Goal: Transaction & Acquisition: Purchase product/service

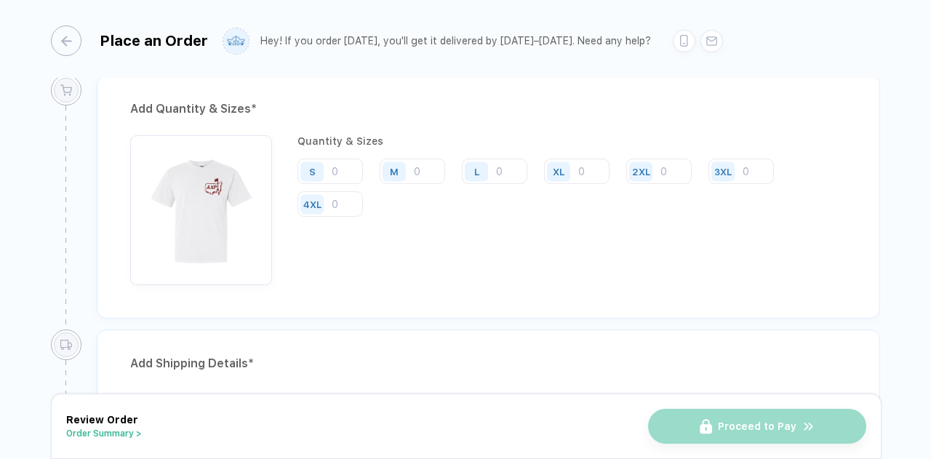
scroll to position [771, 0]
click at [309, 185] on div "S M L XL 2XL 3XL 4XL" at bounding box center [571, 189] width 549 height 60
click at [347, 163] on input "number" at bounding box center [329, 171] width 65 height 25
type input "8"
click at [406, 168] on div "M" at bounding box center [396, 171] width 33 height 25
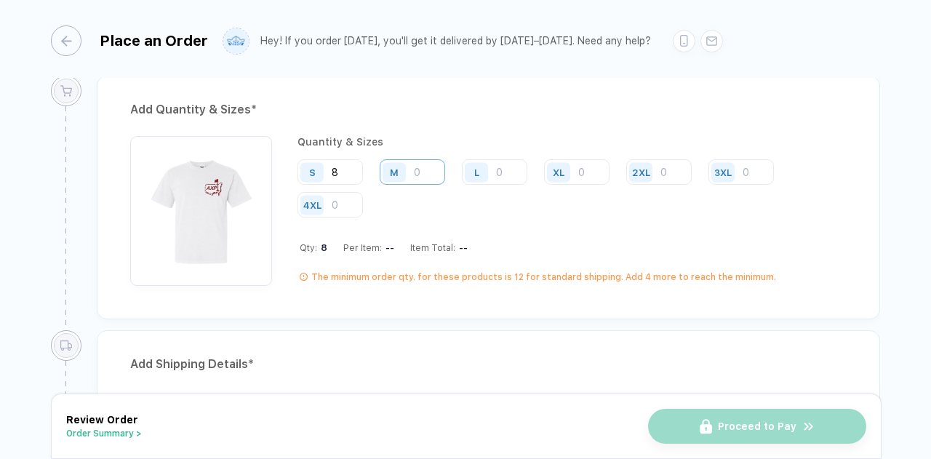
click at [420, 169] on input "number" at bounding box center [412, 171] width 65 height 25
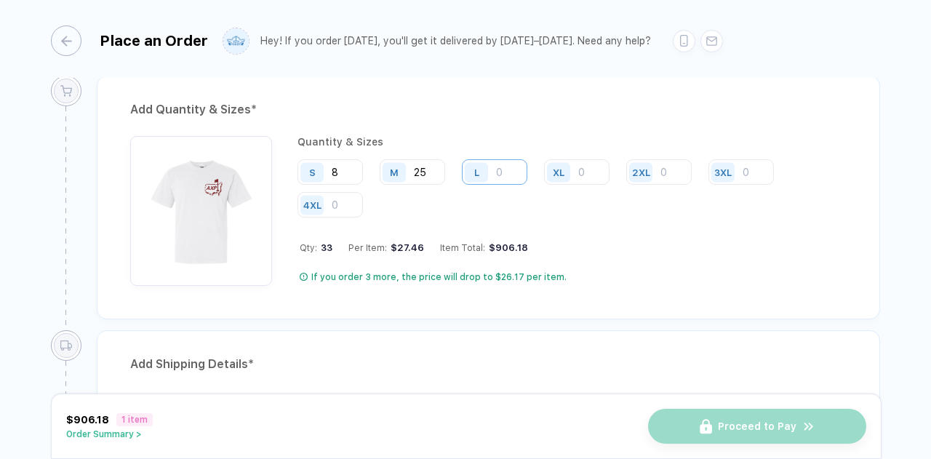
type input "25"
click at [497, 170] on input "number" at bounding box center [494, 171] width 65 height 25
type input "20"
click at [574, 168] on div "XL" at bounding box center [560, 171] width 33 height 25
click at [590, 166] on input "number" at bounding box center [576, 171] width 65 height 25
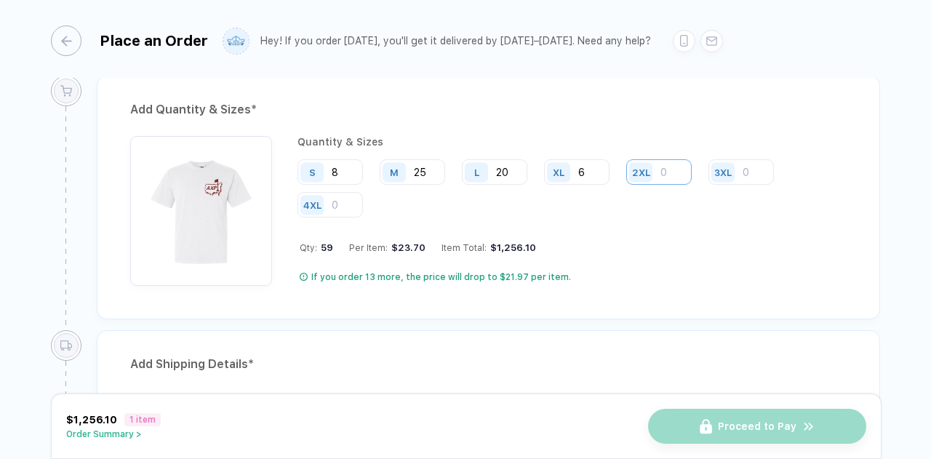
type input "6"
click at [672, 166] on input "number" at bounding box center [658, 171] width 65 height 25
type input "1"
click at [511, 221] on div "Quantity & Sizes S 8 M 25 L 20 XL 6 2XL 1 3XL 4XL Qty: 60 Per Item: $23.41 Item…" at bounding box center [571, 211] width 549 height 150
click at [510, 172] on input "20" at bounding box center [494, 171] width 65 height 25
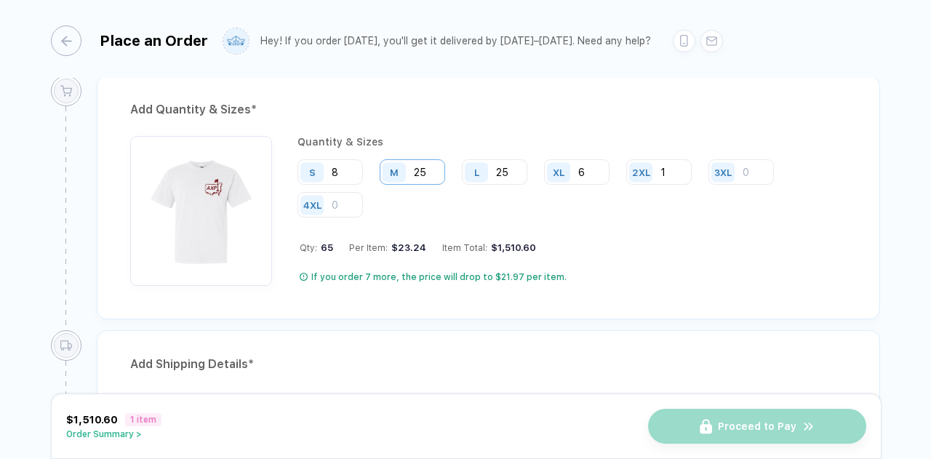
type input "25"
click at [425, 166] on input "25" at bounding box center [412, 171] width 65 height 25
type input "2"
type input "30"
click at [340, 165] on input "8" at bounding box center [329, 171] width 65 height 25
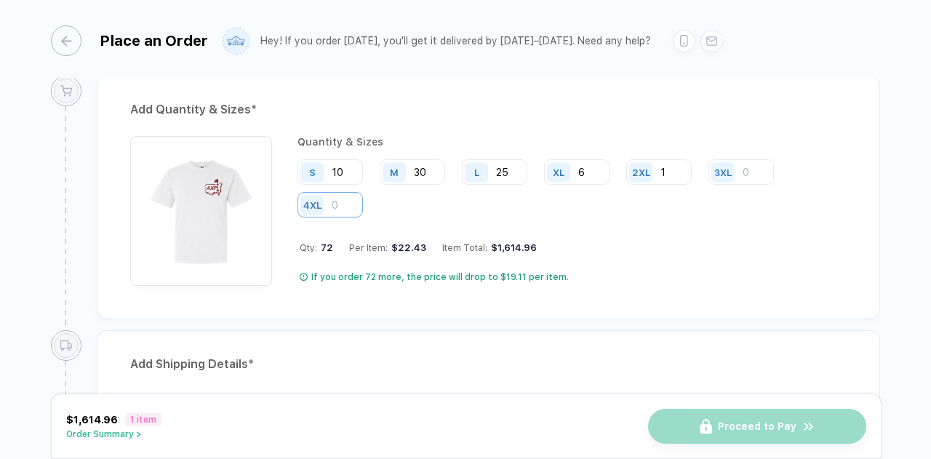
type input "1"
type input "8"
click at [510, 164] on input "25" at bounding box center [494, 171] width 65 height 25
type input "27"
click at [552, 252] on div "Quantity & Sizes S 8 M 30 L 27 XL 6 2XL 1 3XL 4XL Qty: 72 Per Item: $22.43 Item…" at bounding box center [571, 211] width 549 height 150
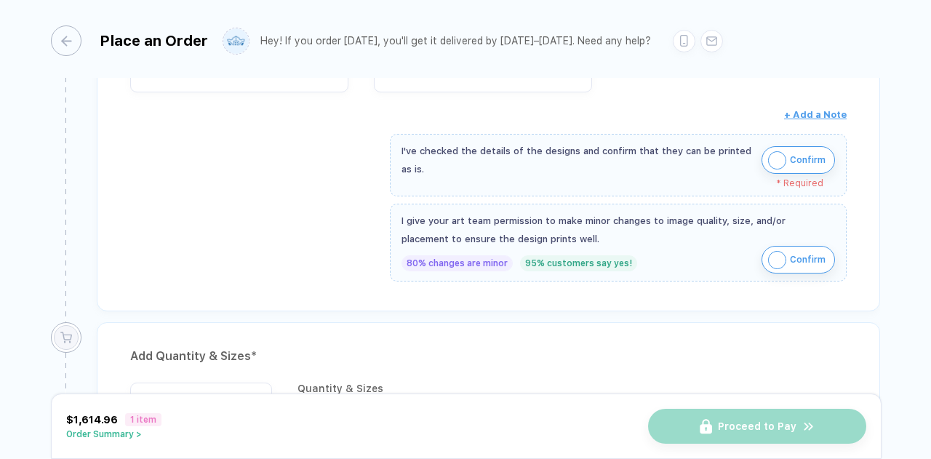
scroll to position [505, 0]
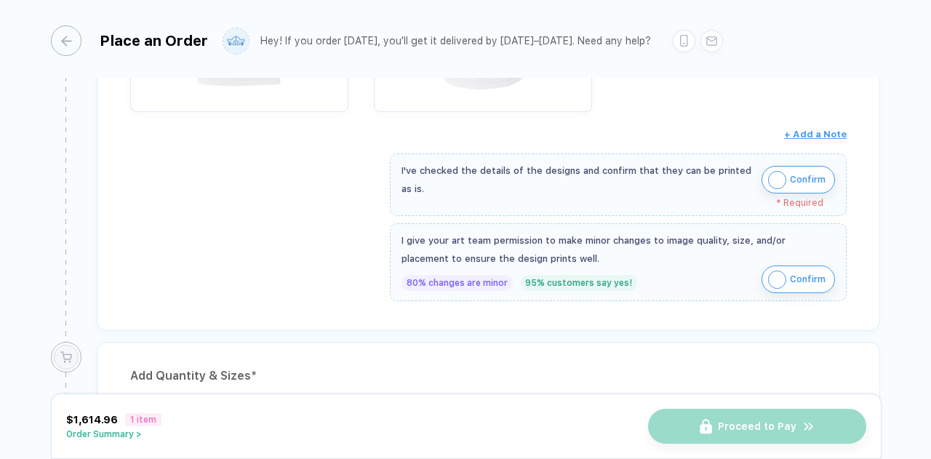
click at [799, 274] on span "Confirm" at bounding box center [808, 279] width 36 height 23
click at [782, 177] on img "button" at bounding box center [777, 180] width 18 height 18
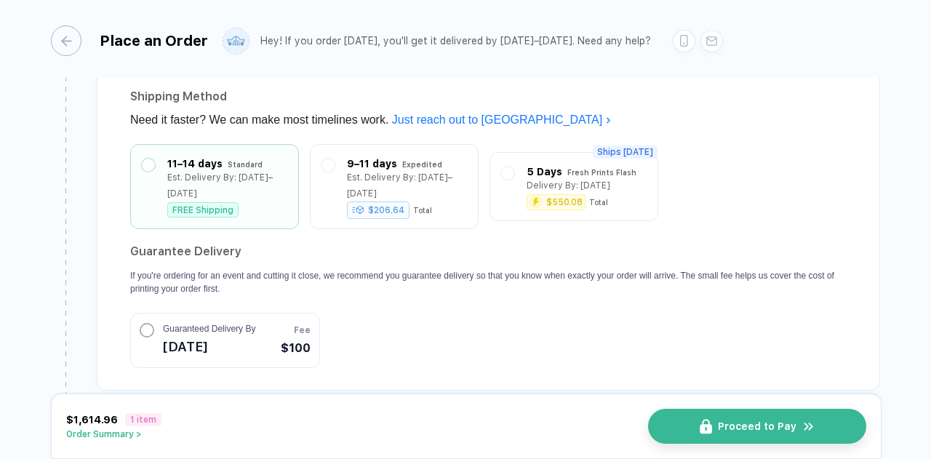
scroll to position [1290, 0]
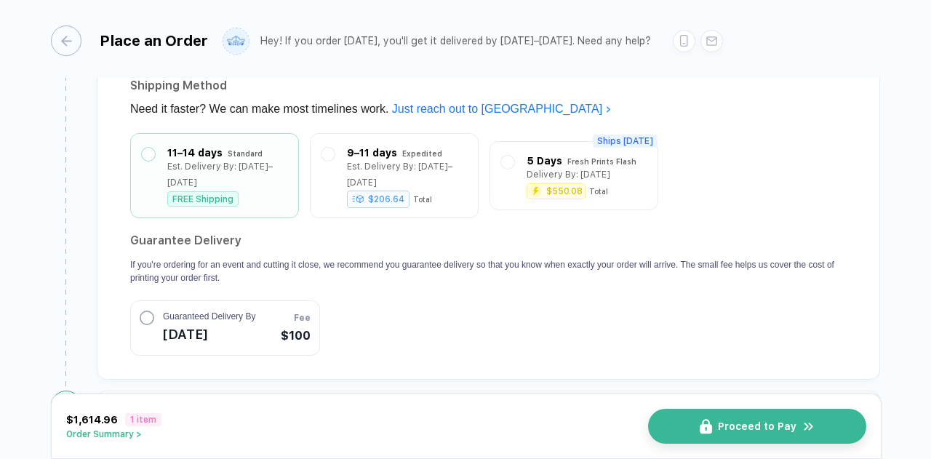
click at [262, 310] on button "Guaranteed Delivery By [DATE] Fee $100" at bounding box center [225, 327] width 190 height 55
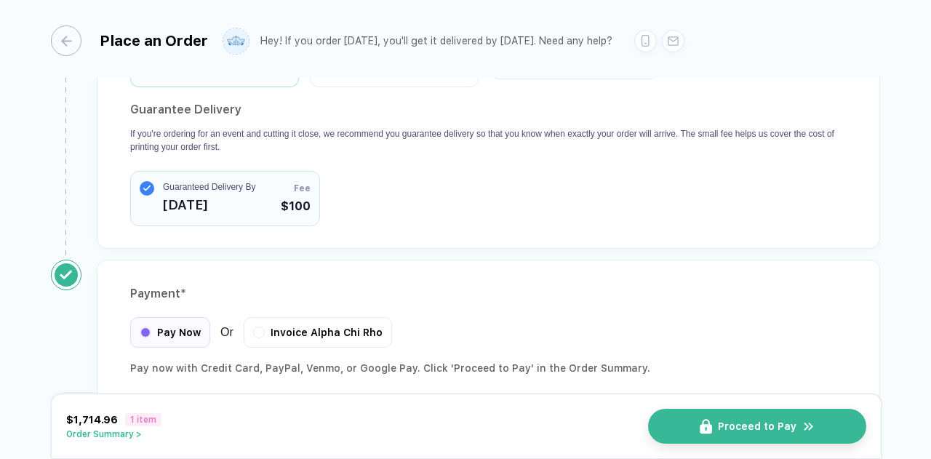
scroll to position [1464, 0]
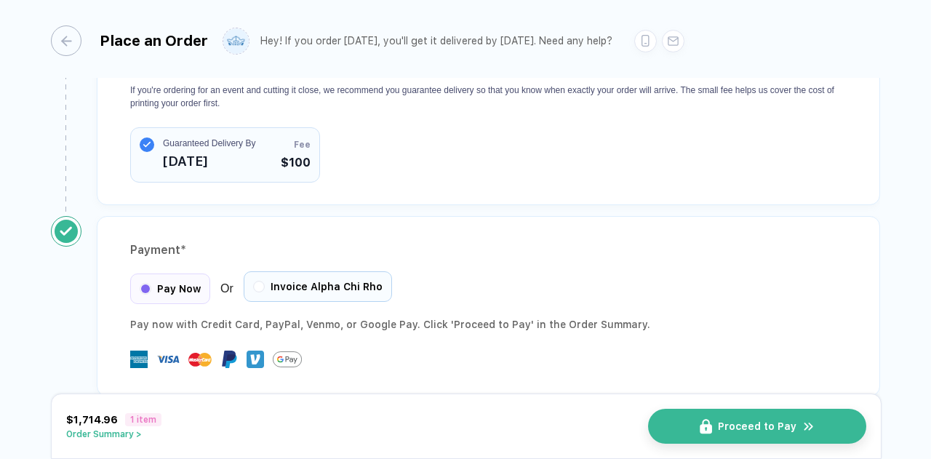
click at [324, 281] on span "Invoice Alpha Chi Rho" at bounding box center [326, 287] width 112 height 12
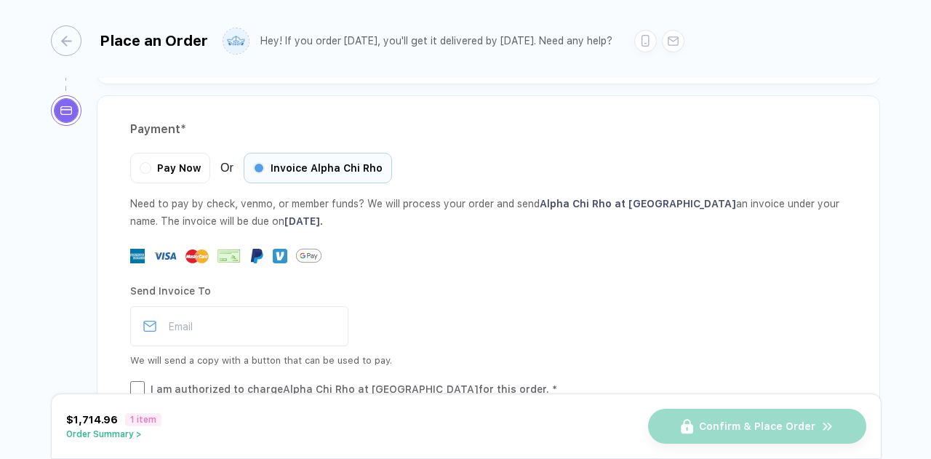
scroll to position [1608, 0]
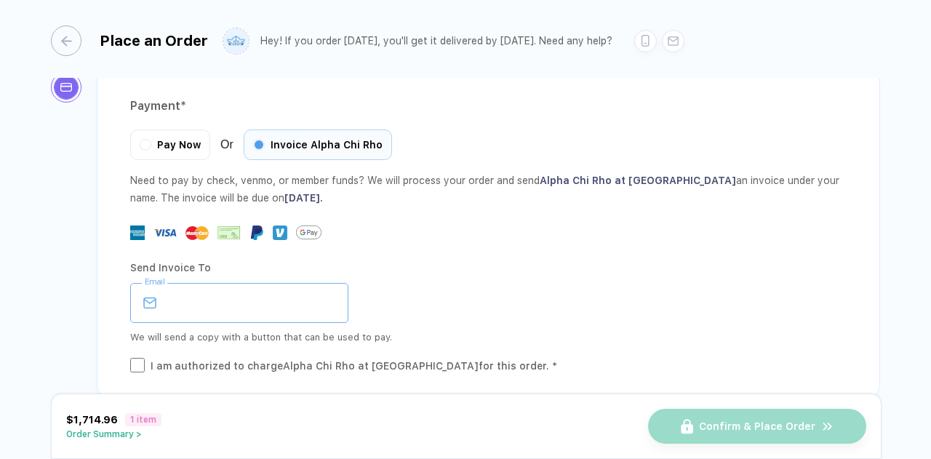
click at [292, 283] on input "email" at bounding box center [239, 303] width 218 height 40
type input "**********"
click at [225, 358] on div "I am authorized to charge Alpha Chi Rho at [GEOGRAPHIC_DATA] for this order. *" at bounding box center [353, 366] width 406 height 16
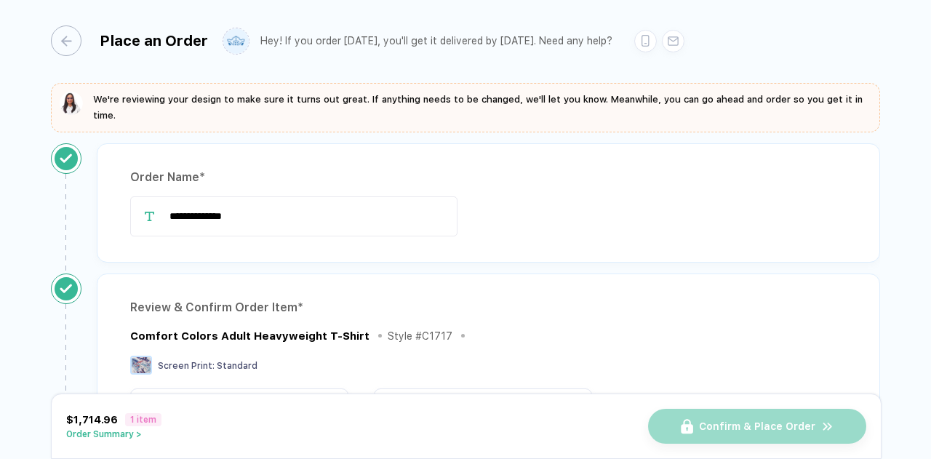
scroll to position [1, 0]
click at [320, 225] on input "**********" at bounding box center [293, 217] width 327 height 40
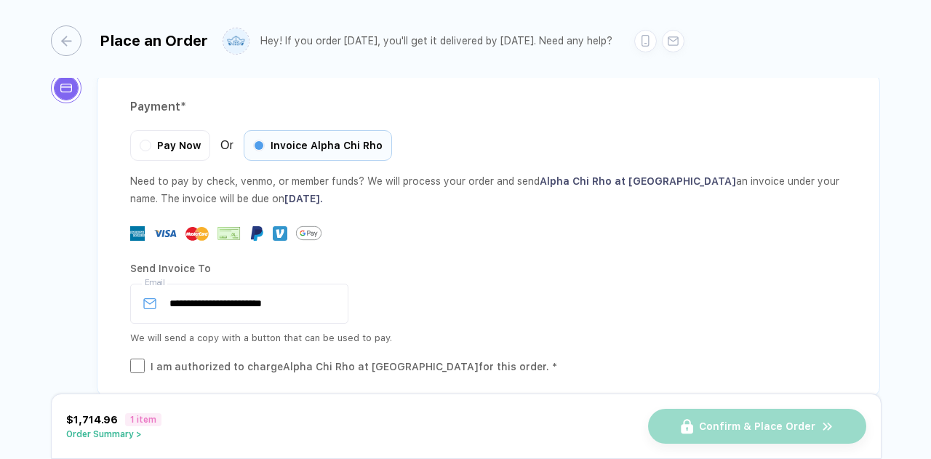
scroll to position [1608, 0]
type input "**********"
click at [304, 284] on input "**********" at bounding box center [239, 303] width 218 height 40
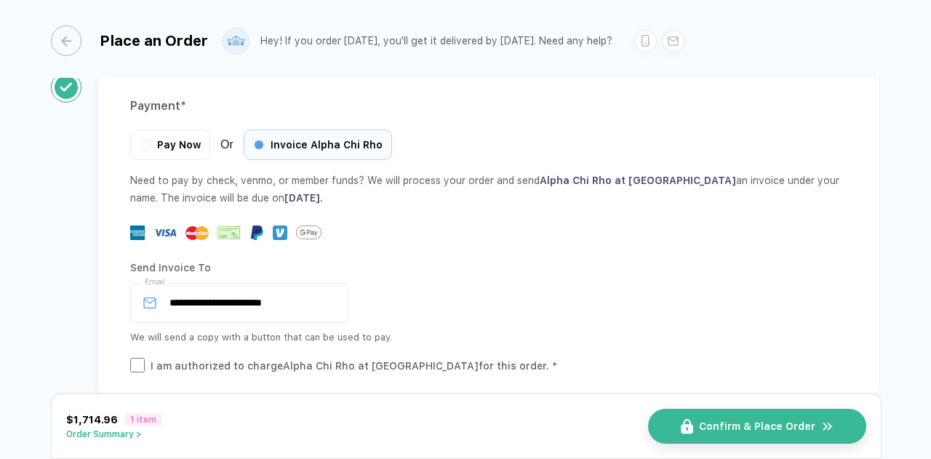
click at [713, 427] on div "Confirm & Place Order" at bounding box center [757, 426] width 218 height 35
click at [710, 421] on span "Confirm & Place Order" at bounding box center [765, 426] width 116 height 12
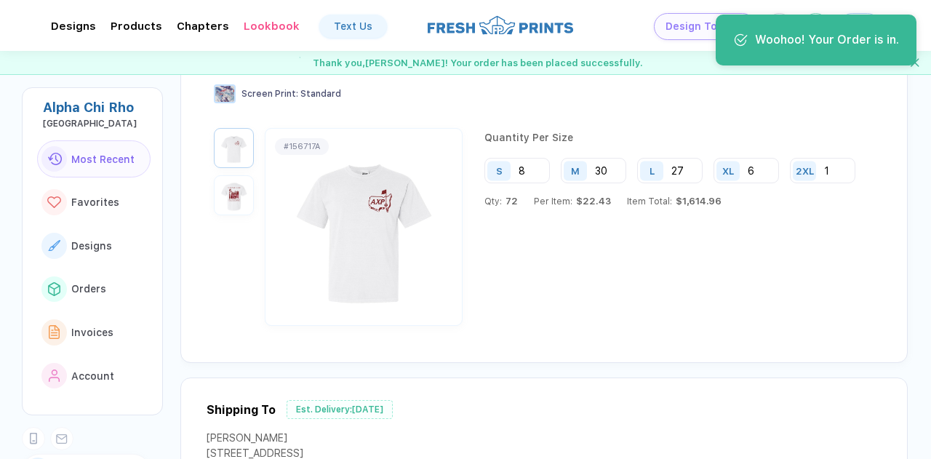
scroll to position [112, 0]
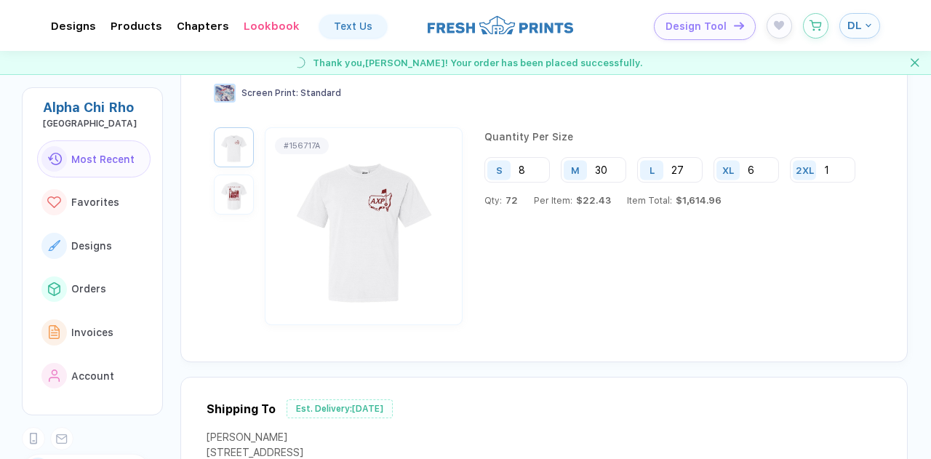
click at [226, 186] on img "button" at bounding box center [233, 194] width 33 height 33
click at [235, 114] on div "Adult Heavyweight T-Shirt Style # C1717 Screen Print : Standard" at bounding box center [542, 92] width 657 height 69
click at [225, 143] on img "button" at bounding box center [233, 147] width 33 height 33
click at [231, 217] on div at bounding box center [234, 226] width 40 height 198
click at [231, 201] on img "button" at bounding box center [233, 194] width 33 height 33
